Goal: Check status: Check status

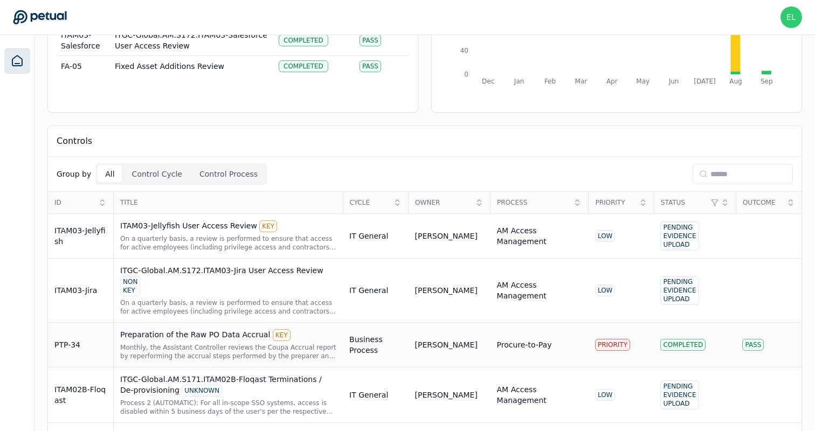
scroll to position [69, 0]
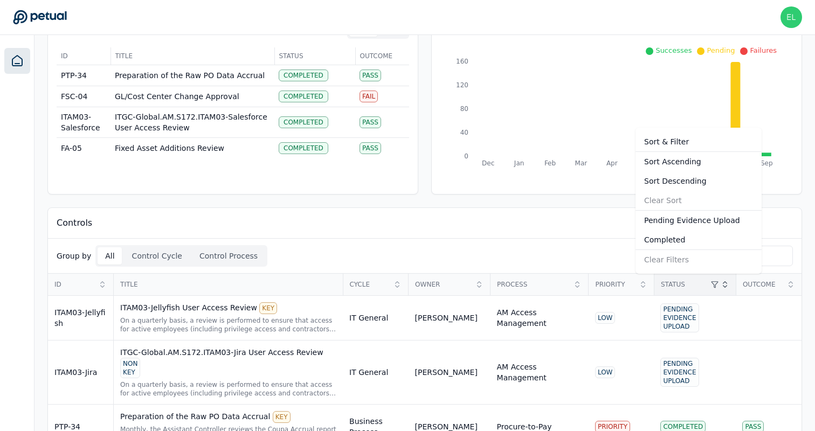
click at [689, 240] on div "Completed" at bounding box center [698, 239] width 126 height 19
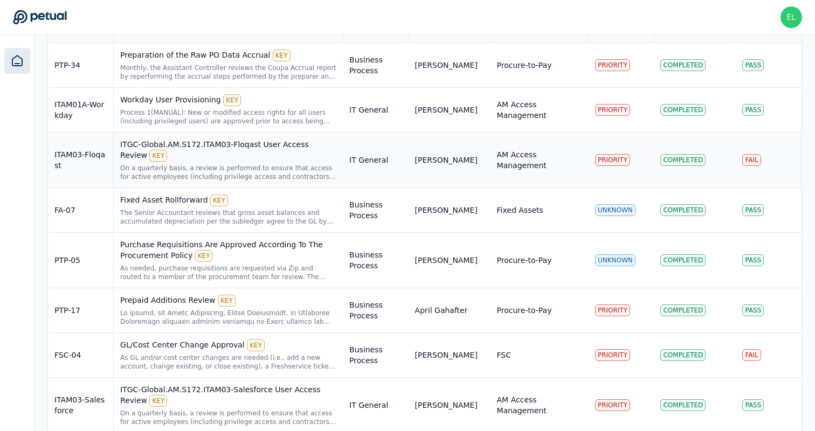
scroll to position [358, 0]
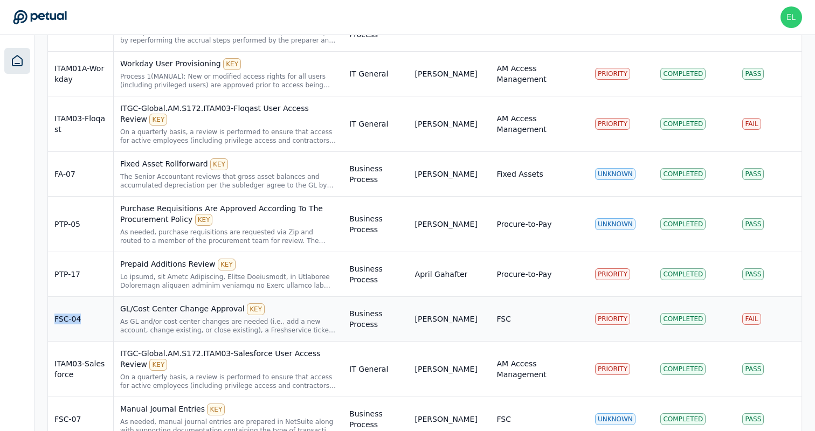
click at [224, 322] on div "As GL and/or cost center changes are needed (i.e., add a new account, change ex…" at bounding box center [228, 325] width 216 height 17
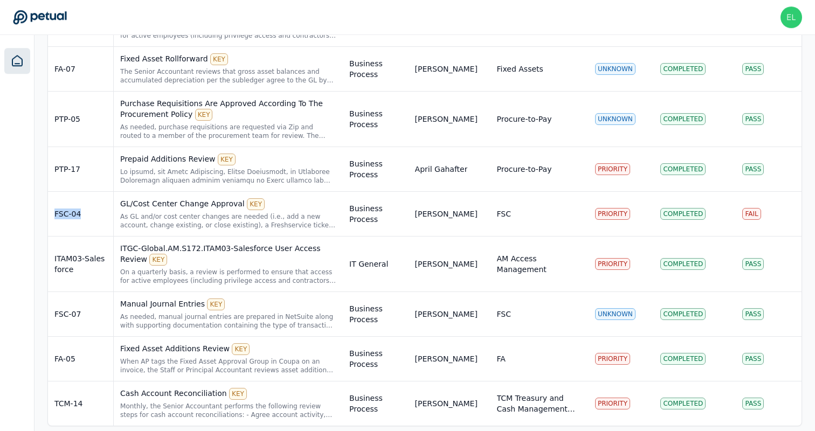
scroll to position [462, 0]
click at [285, 256] on div "ITGC-Global.AM.S172.ITAM03-Salesforce User Access Review KEY" at bounding box center [228, 255] width 216 height 23
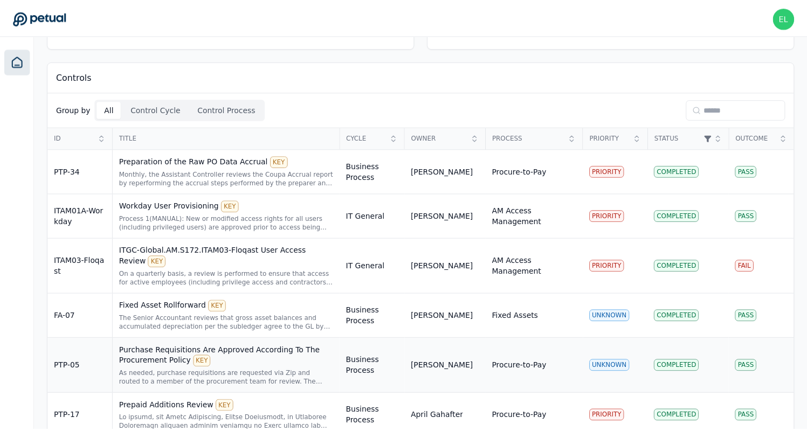
scroll to position [215, 0]
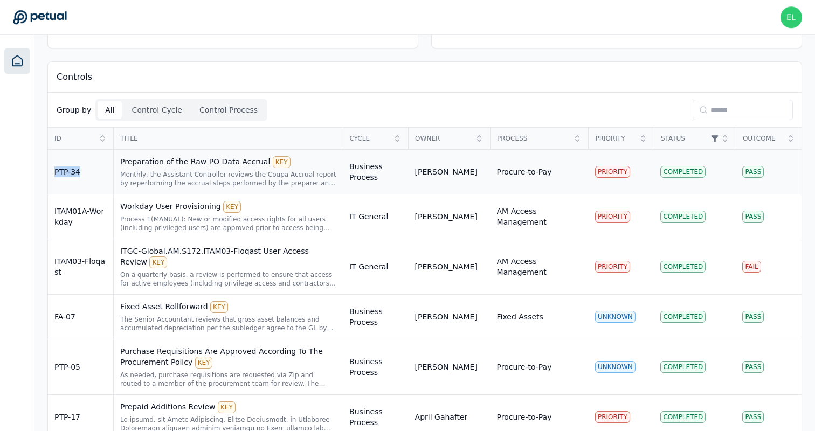
click at [212, 164] on div "Preparation of the Raw PO Data Accrual KEY" at bounding box center [228, 162] width 216 height 12
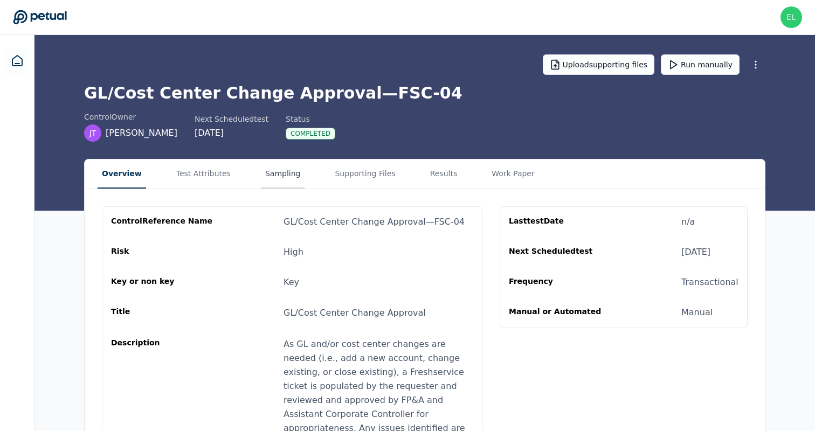
click at [261, 187] on button "Sampling" at bounding box center [283, 173] width 44 height 29
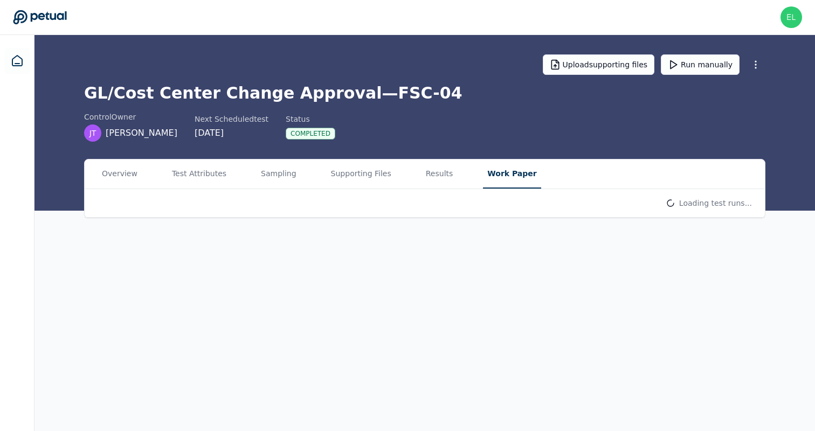
click at [496, 173] on button "Work Paper" at bounding box center [512, 173] width 58 height 29
click at [701, 203] on html "eliot+klaviyo@petual.ai eliot+klaviyo@petual.ai Sign out Upload supporting file…" at bounding box center [407, 215] width 815 height 431
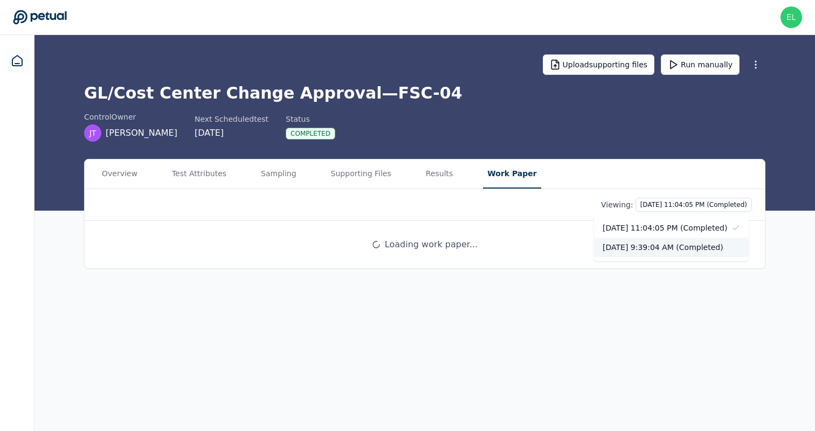
click at [681, 246] on div "9/16/2025, 9:39:04 AM (Completed)" at bounding box center [671, 247] width 155 height 19
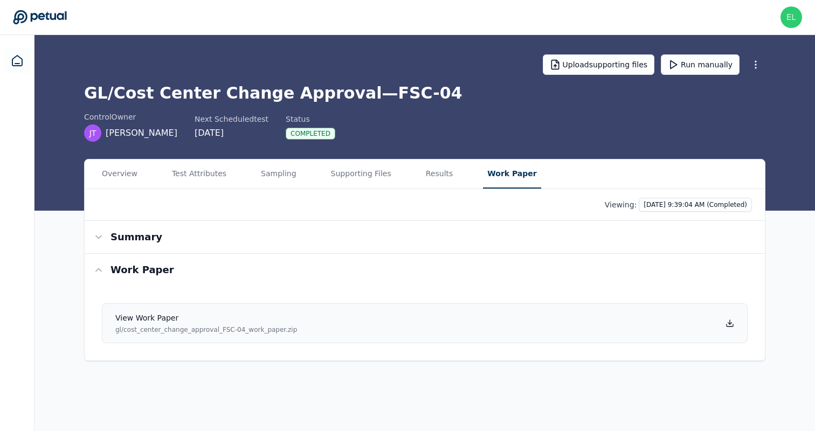
click at [729, 323] on icon at bounding box center [730, 324] width 4 height 2
click at [677, 208] on html "eliot+klaviyo@petual.ai eliot+klaviyo@petual.ai Sign out Upload supporting file…" at bounding box center [407, 215] width 815 height 431
click at [674, 226] on div "10/7/2025, 11:04:05 PM (Completed)" at bounding box center [671, 227] width 155 height 19
click at [732, 325] on icon at bounding box center [729, 323] width 9 height 9
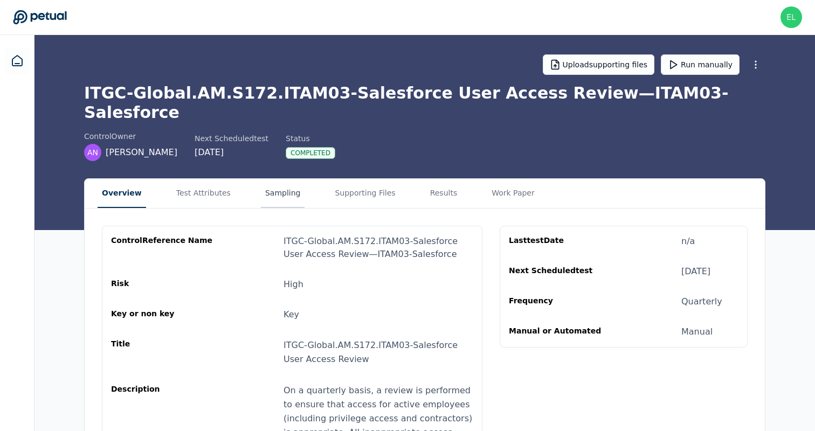
click at [283, 179] on button "Sampling" at bounding box center [283, 193] width 44 height 29
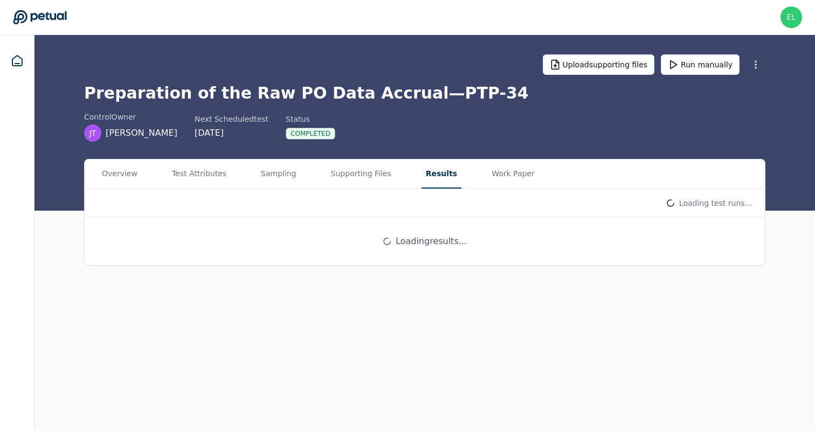
click at [424, 185] on button "Results" at bounding box center [441, 173] width 40 height 29
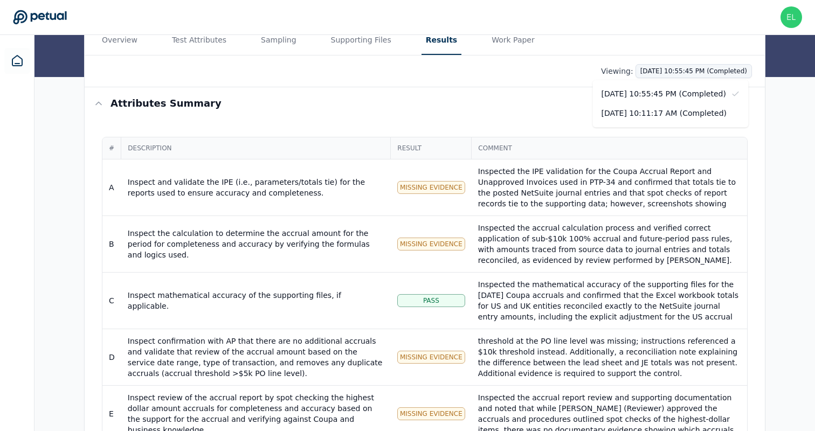
scroll to position [32, 0]
click at [652, 74] on html "eliot+klaviyo@petual.ai eliot+klaviyo@petual.ai Sign out Upload supporting file…" at bounding box center [407, 308] width 815 height 885
click at [652, 118] on div "9/9/2025, 10:11:17 AM (Completed)" at bounding box center [671, 113] width 156 height 19
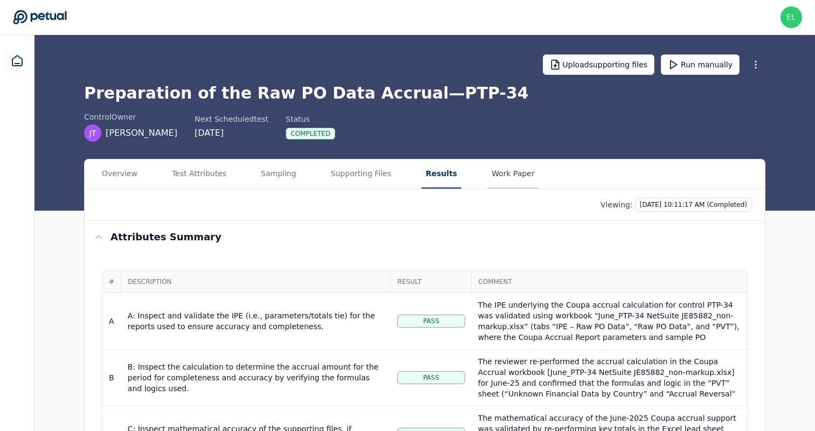
click at [496, 163] on button "Work Paper" at bounding box center [513, 173] width 52 height 29
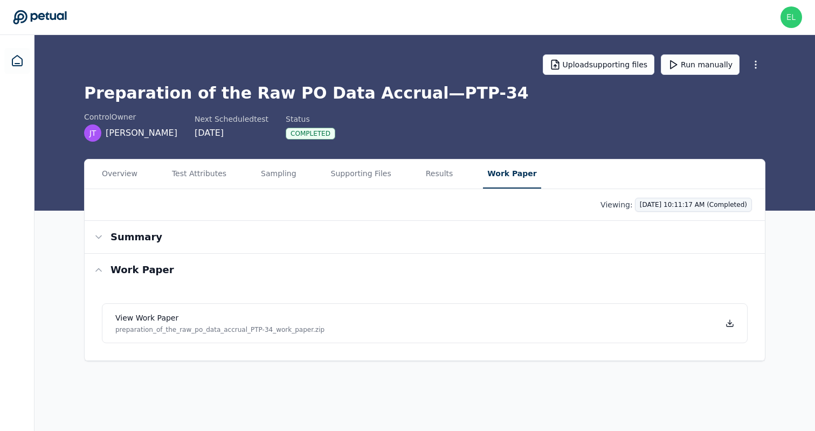
click at [691, 204] on html "eliot+klaviyo@petual.ai eliot+klaviyo@petual.ai Sign out Upload supporting file…" at bounding box center [407, 215] width 815 height 431
click at [545, 208] on html "eliot+klaviyo@petual.ai eliot+klaviyo@petual.ai Sign out Upload supporting file…" at bounding box center [407, 215] width 815 height 431
click at [730, 323] on icon at bounding box center [730, 322] width 0 height 4
click at [702, 207] on html "eliot+klaviyo@petual.ai eliot+klaviyo@petual.ai Sign out Upload supporting file…" at bounding box center [407, 215] width 815 height 431
click at [699, 228] on div "10/7/2025, 10:55:45 PM (Completed)" at bounding box center [671, 227] width 156 height 19
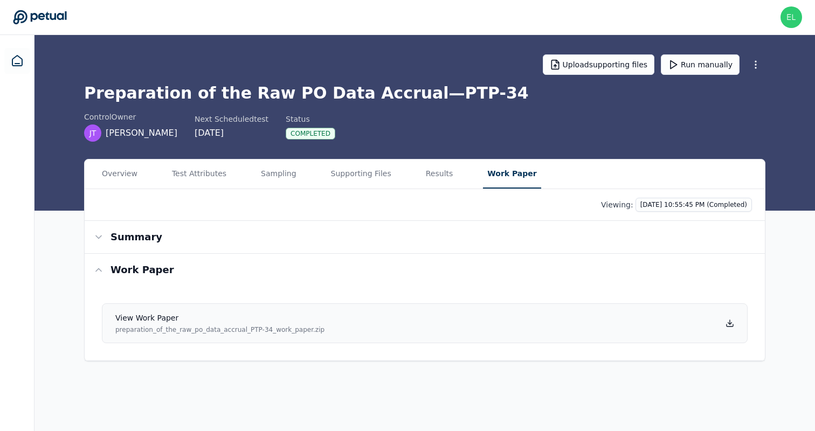
click at [731, 325] on icon at bounding box center [729, 323] width 9 height 9
